Goal: Information Seeking & Learning: Check status

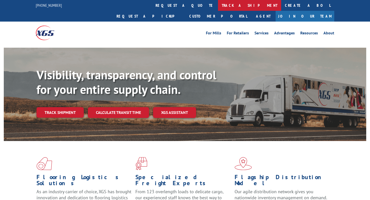
click at [218, 5] on link "track a shipment" at bounding box center [249, 5] width 63 height 11
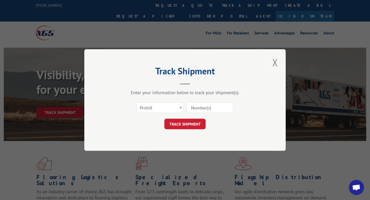
click at [206, 106] on input at bounding box center [210, 108] width 46 height 11
paste input "15095706"
type input "15095706"
click button "TRACK SHIPMENT" at bounding box center [184, 124] width 41 height 11
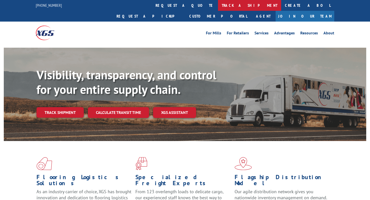
click at [218, 4] on link "track a shipment" at bounding box center [249, 5] width 63 height 11
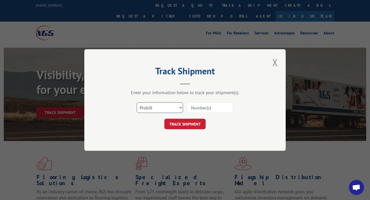
click at [160, 109] on select "Select category... Probill BOL PO" at bounding box center [160, 108] width 46 height 11
select select "bol"
click at [137, 103] on select "Select category... Probill BOL PO" at bounding box center [160, 108] width 46 height 11
click at [197, 107] on input at bounding box center [210, 108] width 46 height 11
paste input "242511"
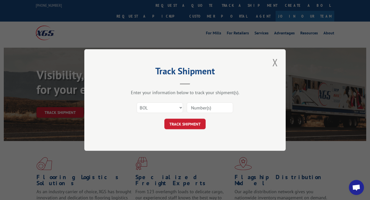
type input "242511"
click button "TRACK SHIPMENT" at bounding box center [184, 124] width 41 height 11
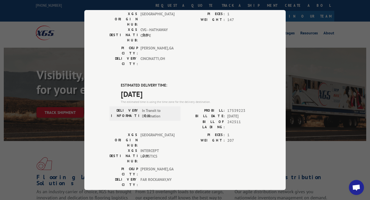
scroll to position [86, 0]
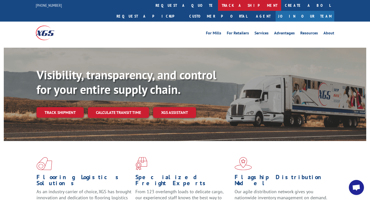
click at [218, 3] on link "track a shipment" at bounding box center [249, 5] width 63 height 11
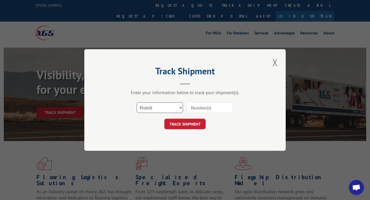
click at [169, 107] on select "Select category... Probill BOL PO" at bounding box center [160, 108] width 46 height 11
click at [195, 107] on input at bounding box center [210, 108] width 46 height 11
paste input "17538464"
type input "17538464"
click button "TRACK SHIPMENT" at bounding box center [184, 124] width 41 height 11
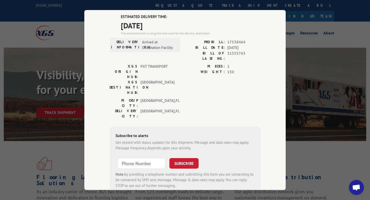
scroll to position [38, 0]
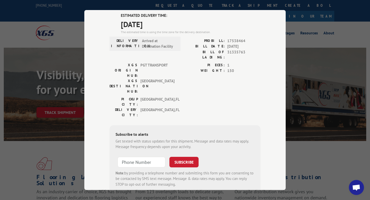
click at [82, 26] on div "Track Shipment ESTIMATED DELIVERY TIME: [DATE] The estimated time is using the …" at bounding box center [185, 100] width 370 height 200
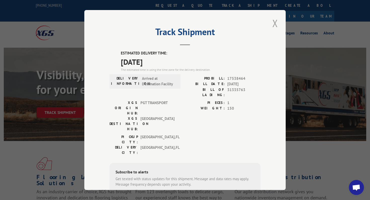
click at [276, 21] on button "Close modal" at bounding box center [275, 23] width 9 height 14
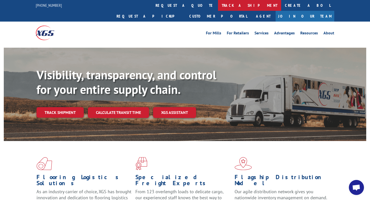
click at [218, 9] on link "track a shipment" at bounding box center [249, 5] width 63 height 11
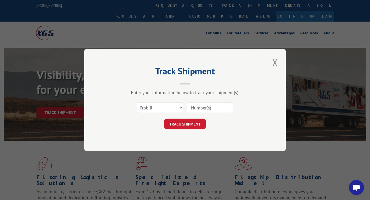
click at [202, 109] on input at bounding box center [210, 108] width 46 height 11
paste input "362837"
type input "362837"
click at [162, 110] on select "Select category... Probill BOL PO" at bounding box center [160, 108] width 46 height 11
select select "bol"
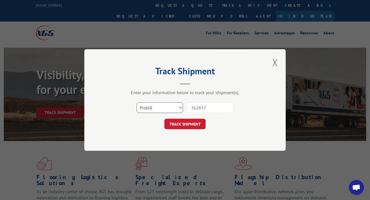
click at [137, 103] on select "Select category... Probill BOL PO" at bounding box center [160, 108] width 46 height 11
click at [175, 124] on button "TRACK SHIPMENT" at bounding box center [184, 124] width 41 height 11
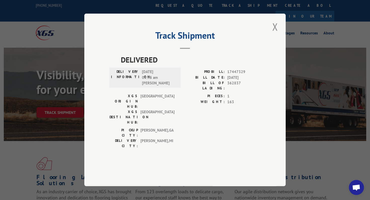
click at [66, 94] on div "Track Shipment DELIVERED DELIVERY INFORMATION: [DATE] 09:45 am [PERSON_NAME]: 1…" at bounding box center [185, 100] width 370 height 200
